Goal: Information Seeking & Learning: Learn about a topic

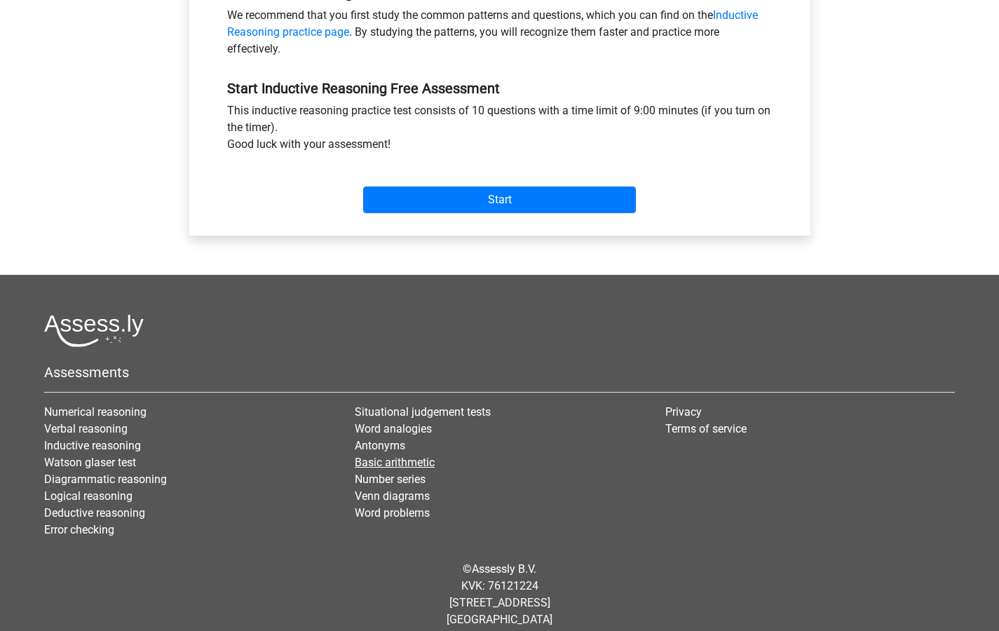
scroll to position [477, 0]
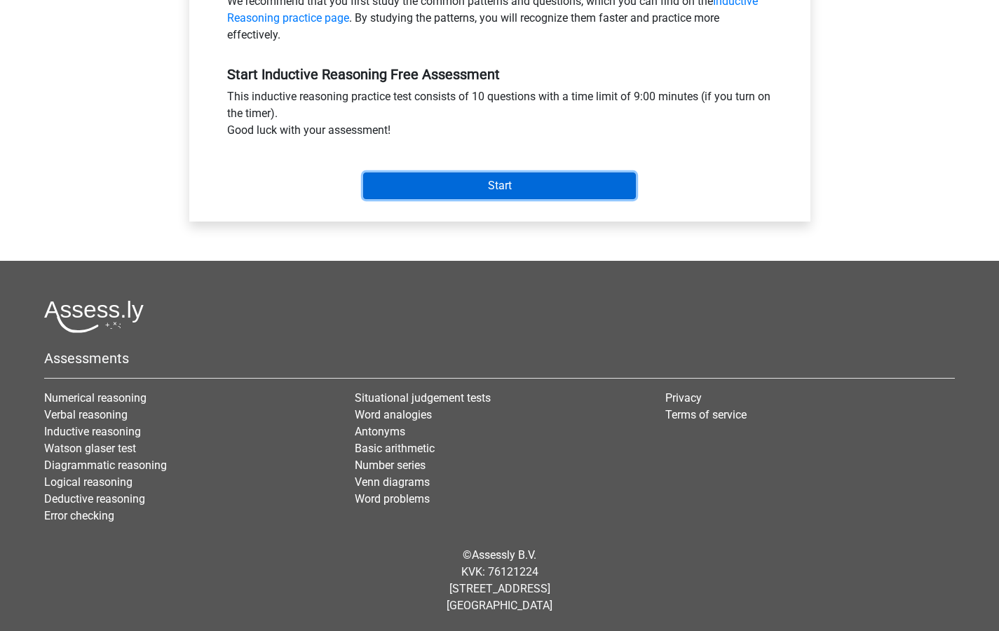
click at [473, 197] on input "Start" at bounding box center [499, 185] width 273 height 27
click at [480, 184] on input "Start" at bounding box center [499, 185] width 273 height 27
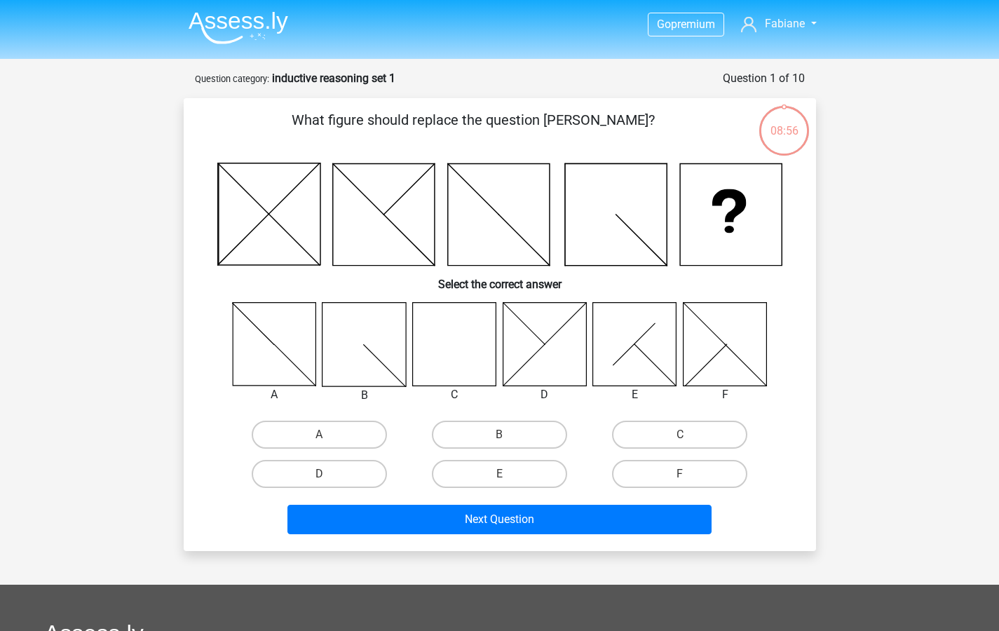
click at [371, 247] on icon at bounding box center [383, 215] width 102 height 102
click at [499, 196] on icon at bounding box center [498, 215] width 102 height 102
click at [603, 208] on icon at bounding box center [616, 215] width 102 height 102
click at [711, 228] on icon at bounding box center [731, 215] width 102 height 102
click at [664, 432] on label "C" at bounding box center [679, 435] width 135 height 28
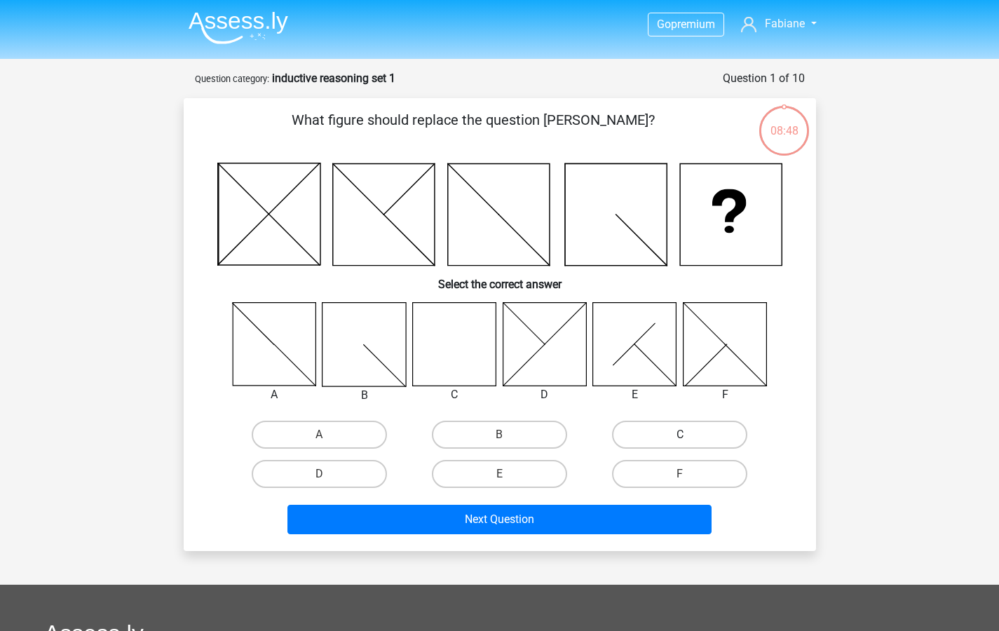
click at [680, 435] on input "C" at bounding box center [684, 439] width 9 height 9
radio input "true"
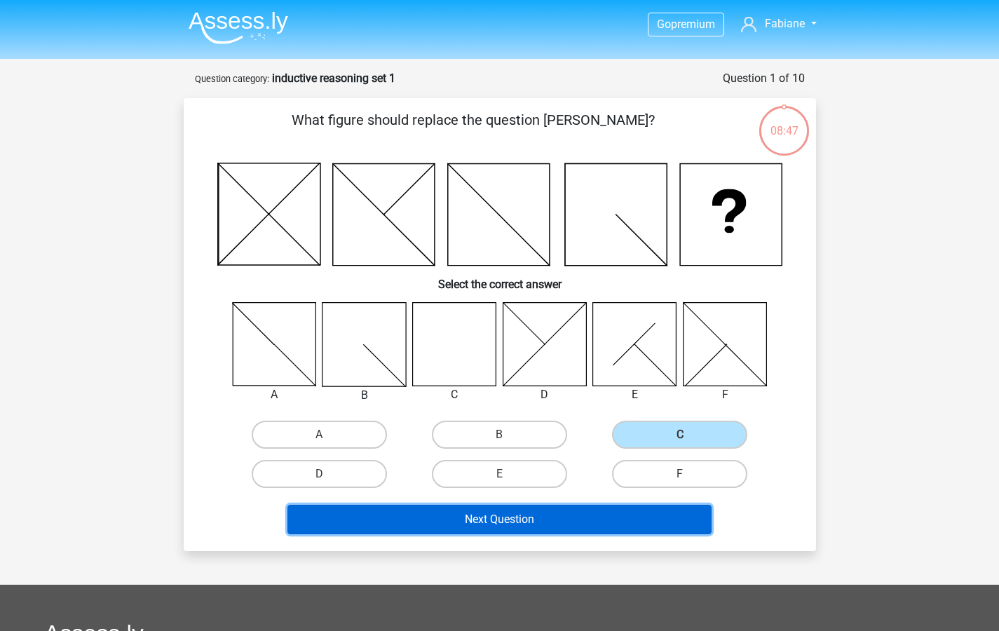
click at [540, 527] on button "Next Question" at bounding box center [499, 519] width 424 height 29
